Goal: Task Accomplishment & Management: Manage account settings

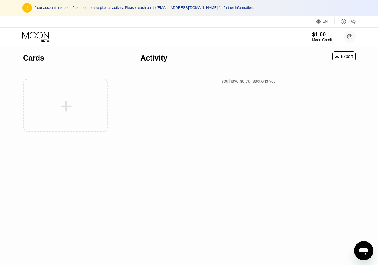
click at [316, 37] on div "$1.00" at bounding box center [322, 34] width 20 height 6
